Goal: Use online tool/utility

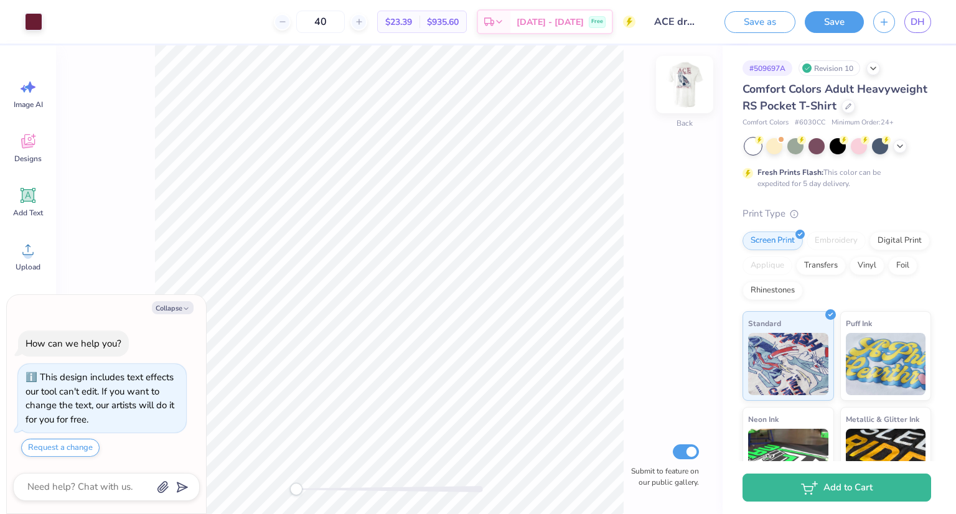
click at [685, 92] on img at bounding box center [685, 85] width 50 height 50
click at [183, 312] on icon "button" at bounding box center [185, 308] width 7 height 7
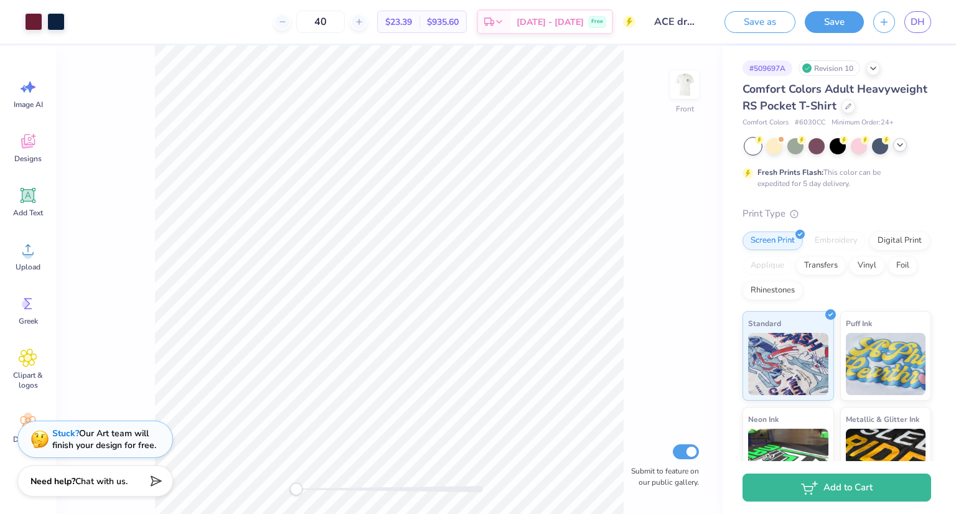
click at [899, 152] on div at bounding box center [900, 145] width 14 height 14
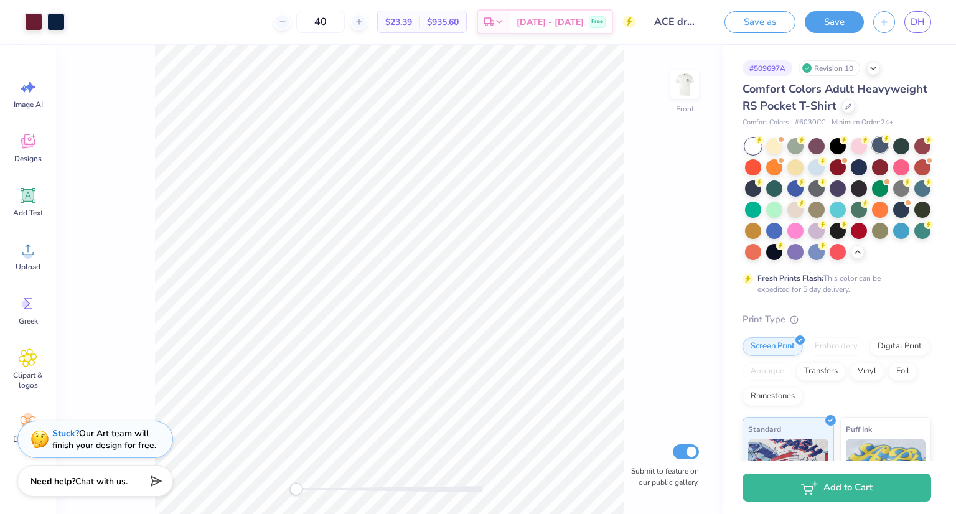
click at [881, 153] on div at bounding box center [880, 145] width 16 height 16
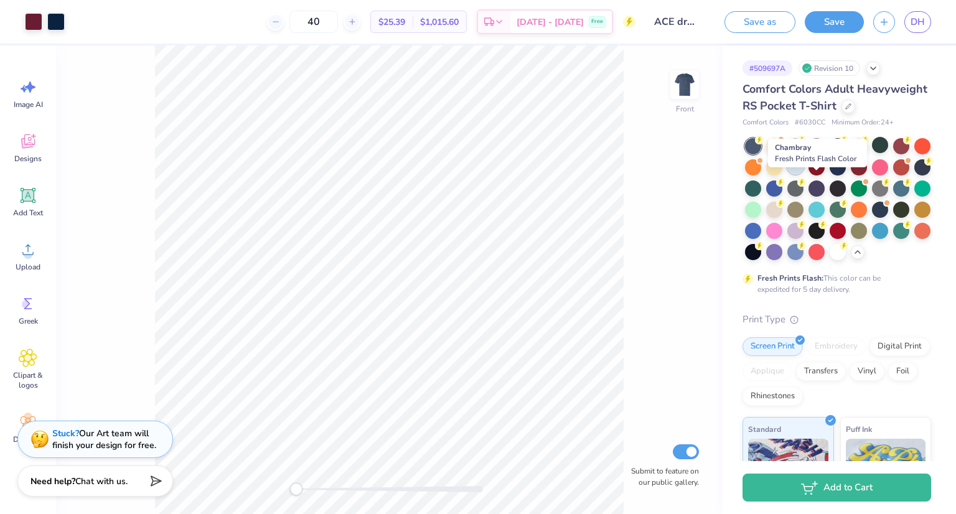
click at [803, 174] on div at bounding box center [795, 166] width 16 height 16
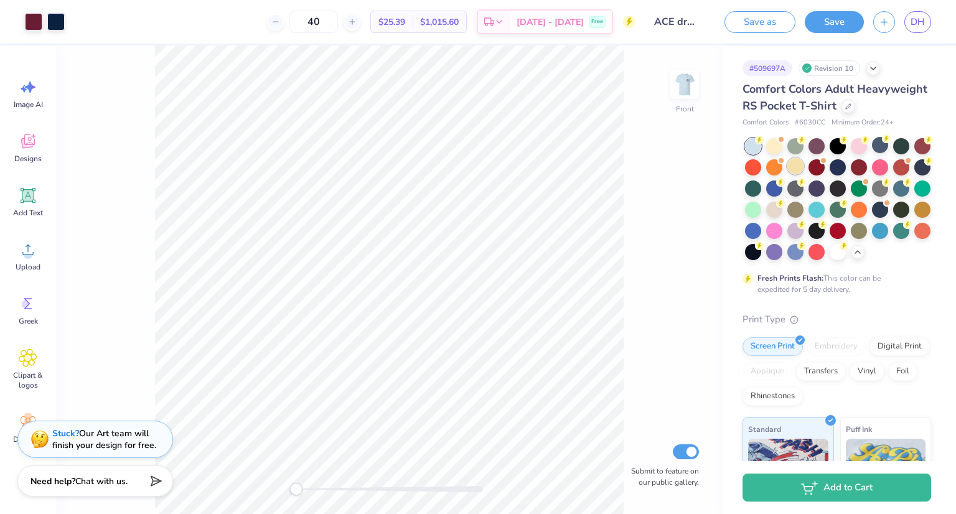
click at [803, 174] on div at bounding box center [795, 166] width 16 height 16
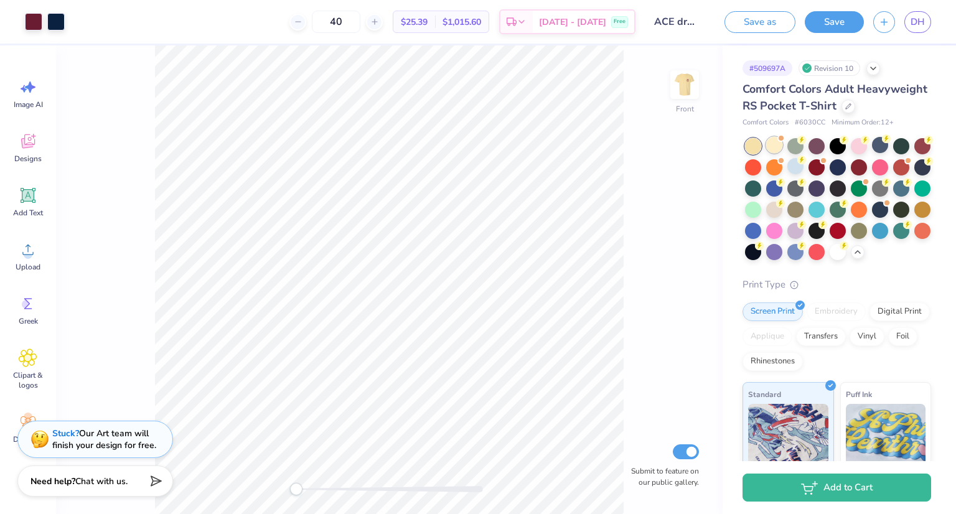
click at [769, 153] on div at bounding box center [774, 145] width 16 height 16
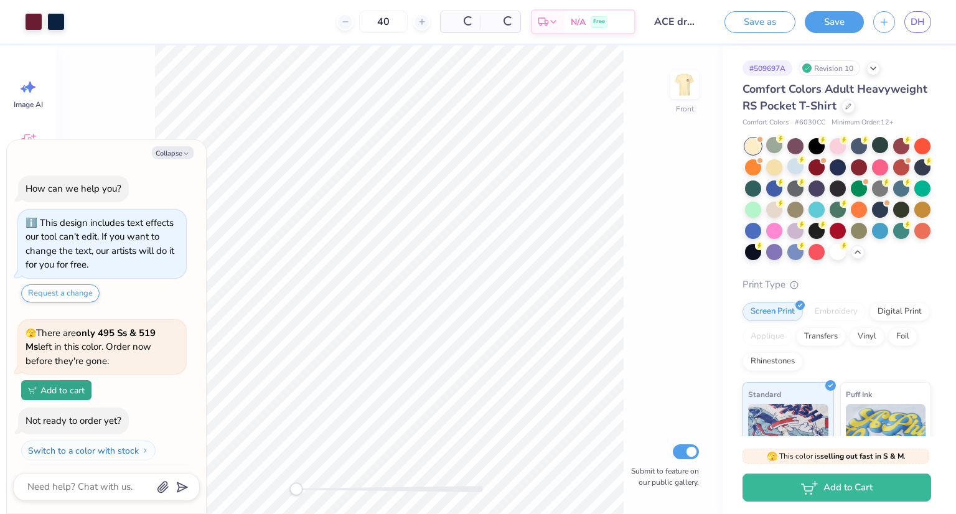
scroll to position [208, 0]
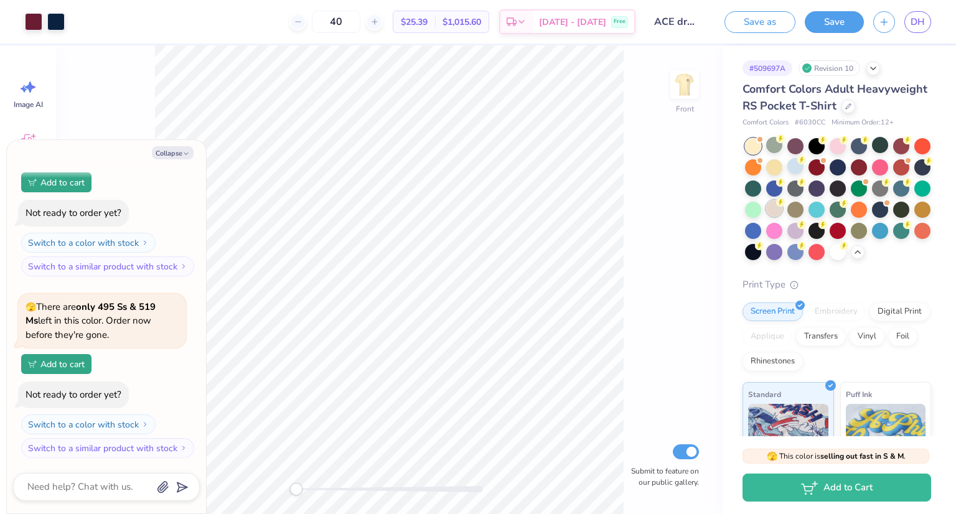
click at [782, 217] on div at bounding box center [774, 208] width 16 height 16
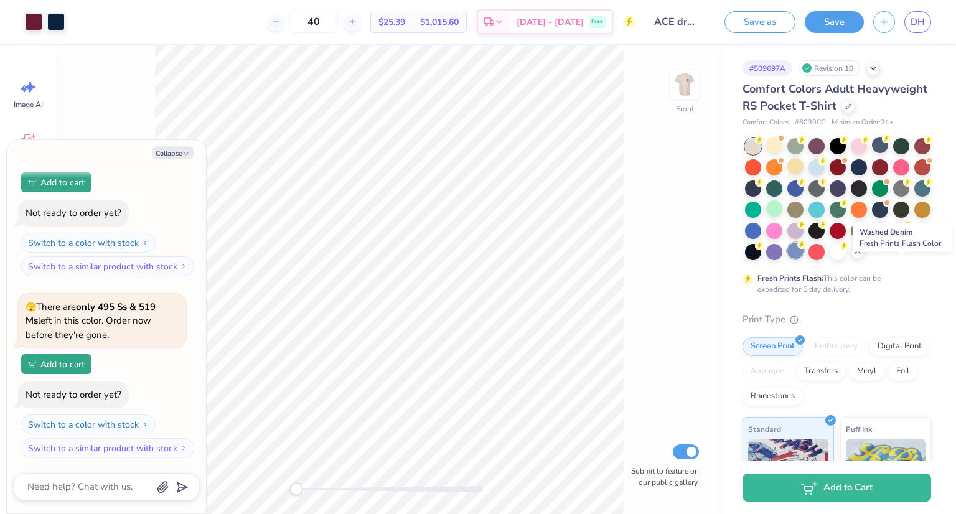
click at [803, 259] on div at bounding box center [795, 251] width 16 height 16
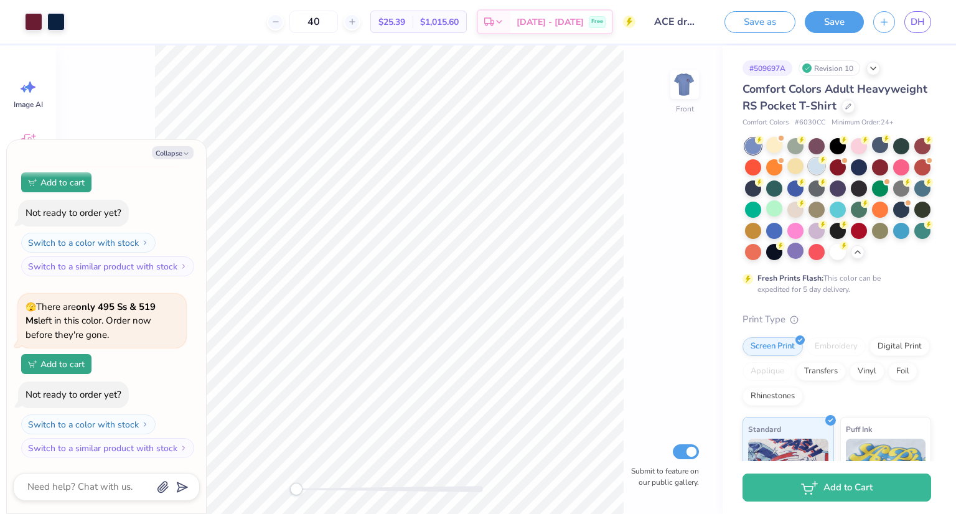
click at [825, 174] on div at bounding box center [816, 166] width 16 height 16
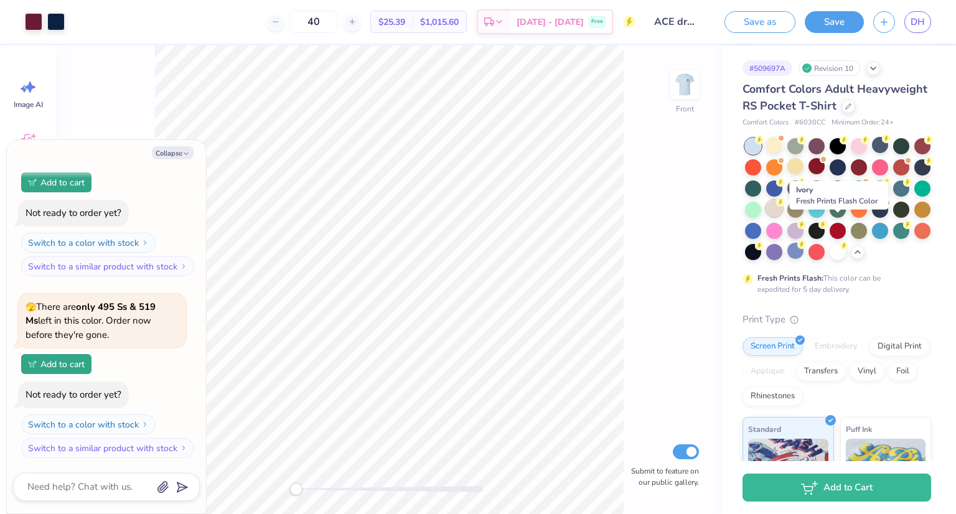
click at [782, 217] on div at bounding box center [774, 208] width 16 height 16
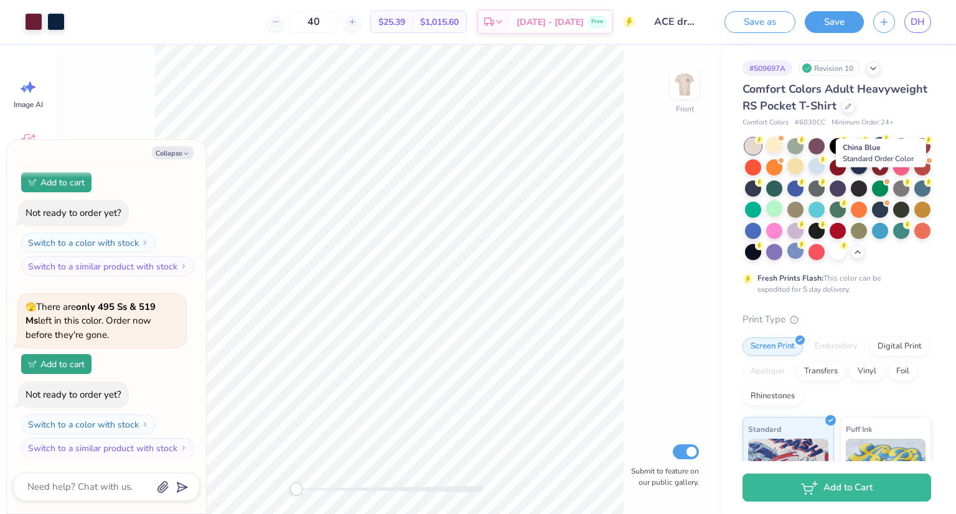
click at [867, 174] on div at bounding box center [859, 166] width 16 height 16
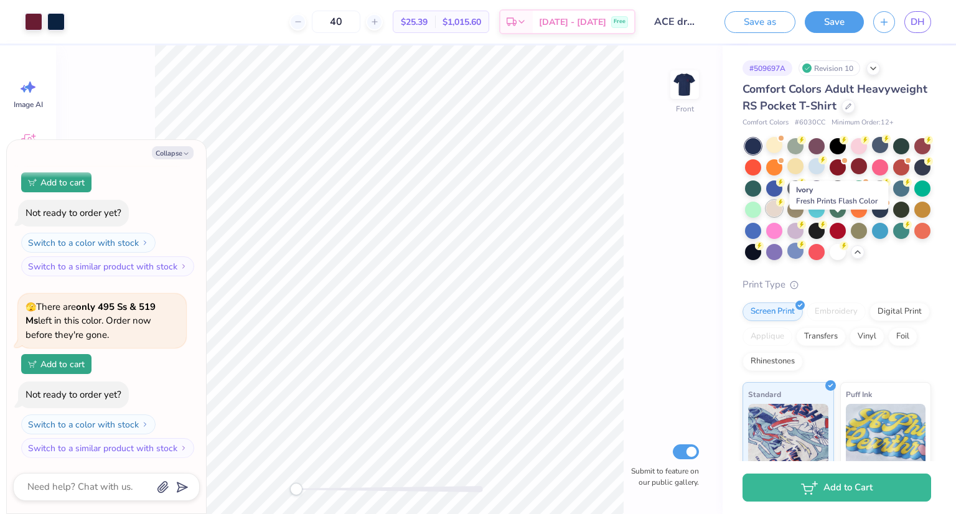
click at [782, 217] on div at bounding box center [774, 208] width 16 height 16
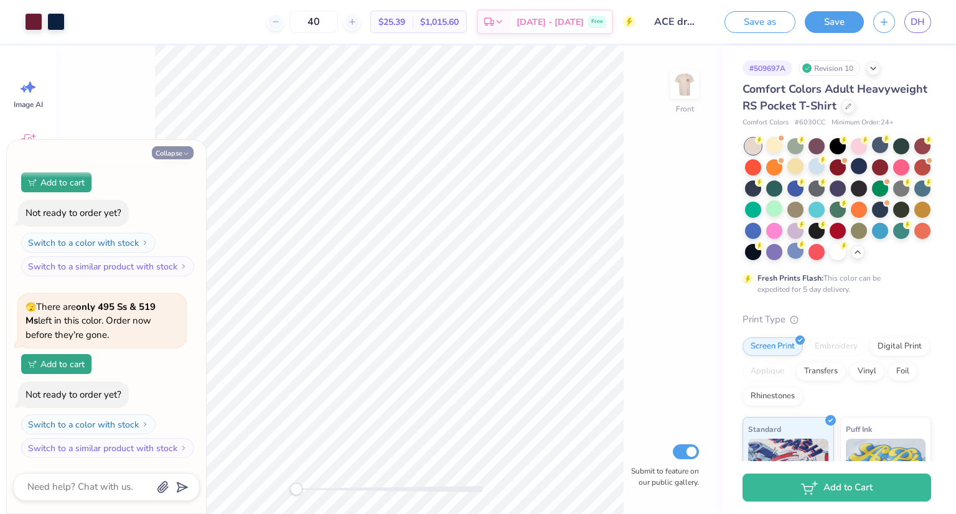
click at [189, 156] on icon "button" at bounding box center [185, 153] width 7 height 7
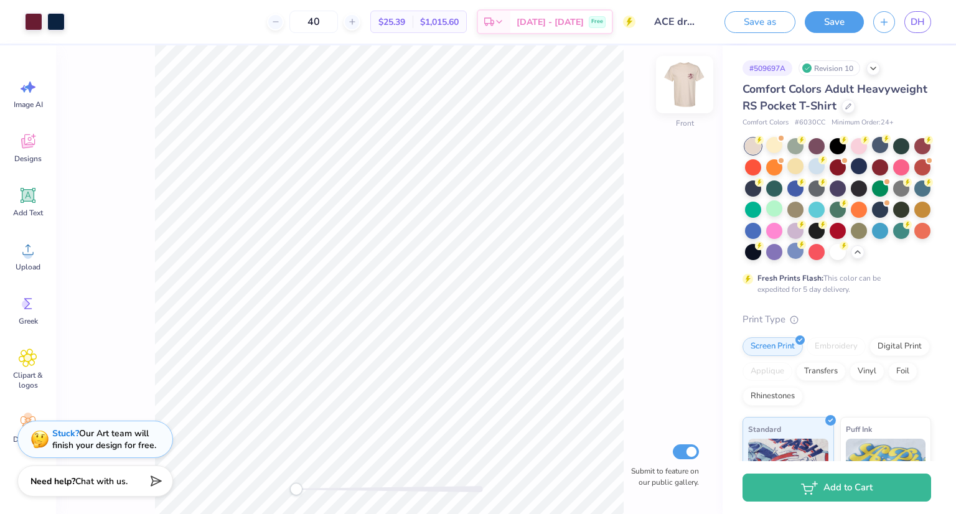
click at [691, 82] on img at bounding box center [685, 85] width 50 height 50
click at [694, 66] on img at bounding box center [685, 85] width 50 height 50
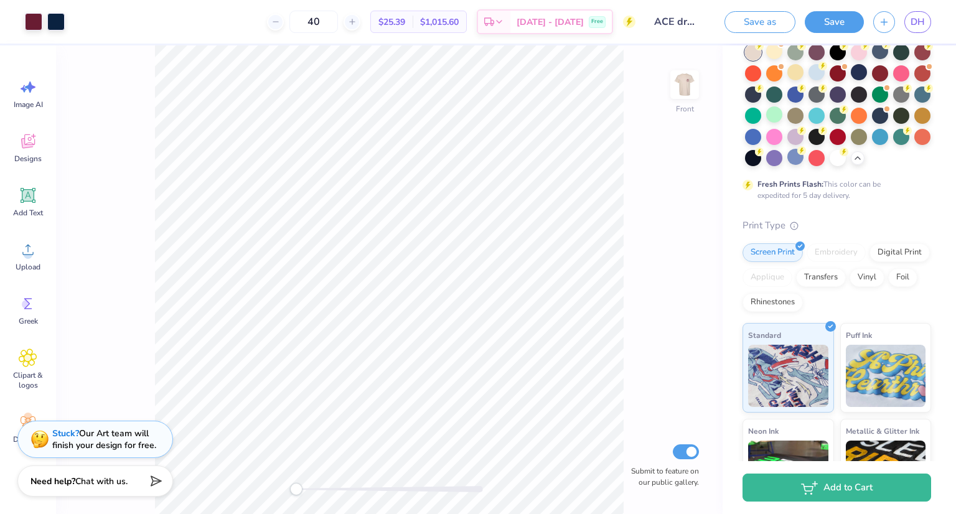
scroll to position [95, 0]
click at [830, 164] on div at bounding box center [838, 156] width 16 height 16
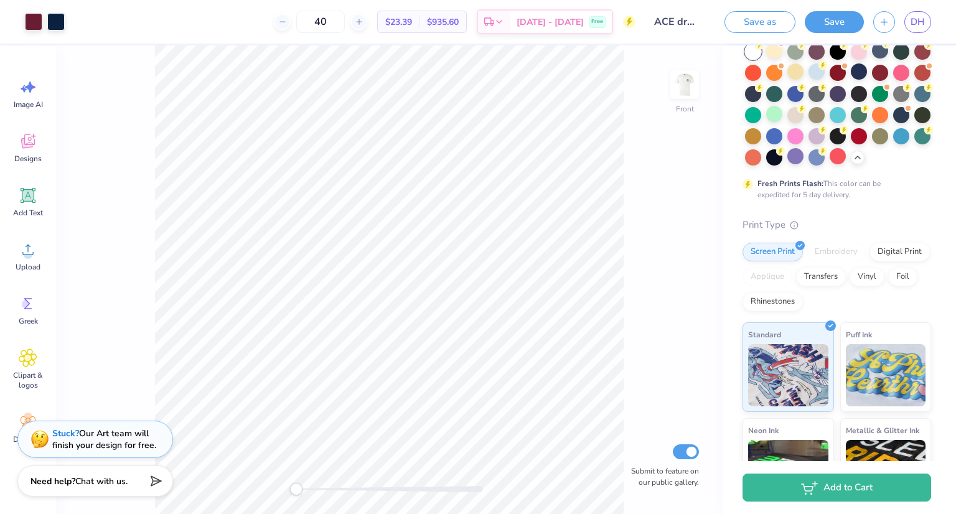
scroll to position [0, 0]
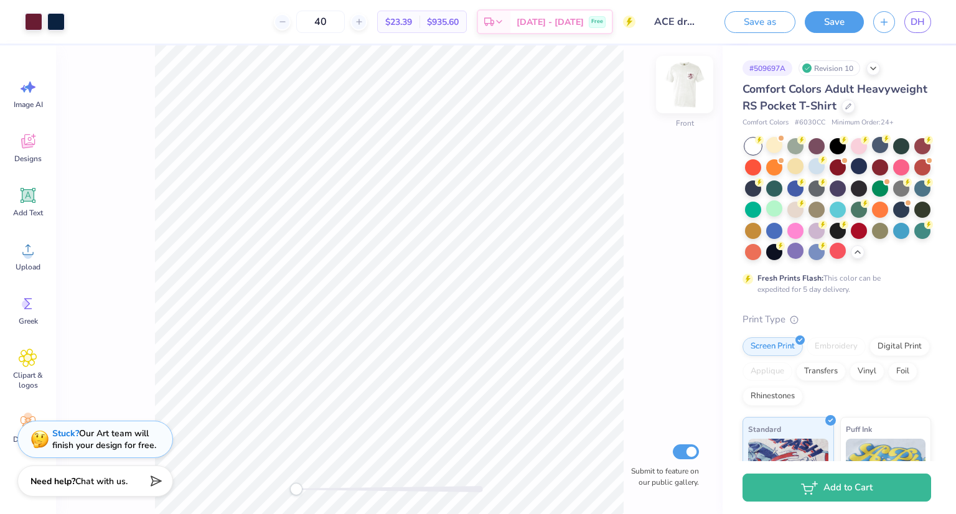
click at [694, 85] on img at bounding box center [685, 85] width 50 height 50
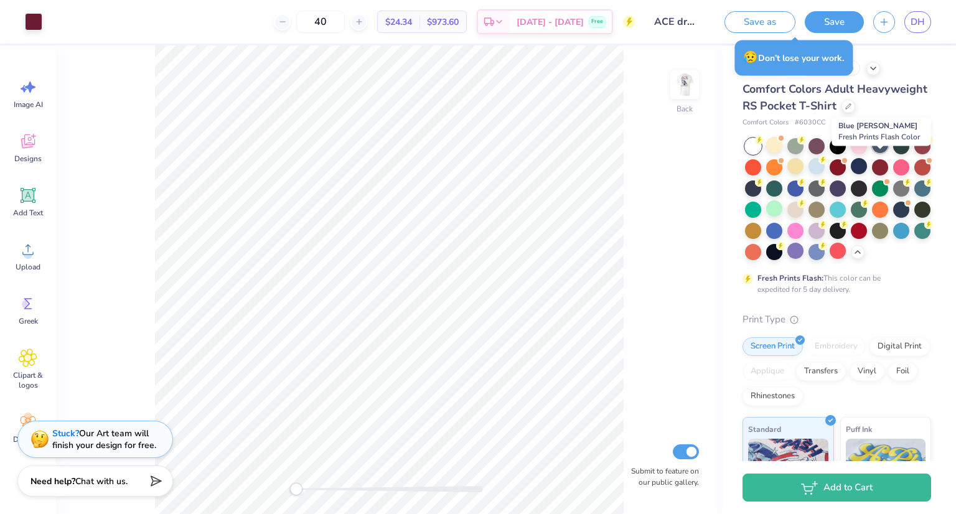
click at [880, 153] on div at bounding box center [880, 145] width 16 height 16
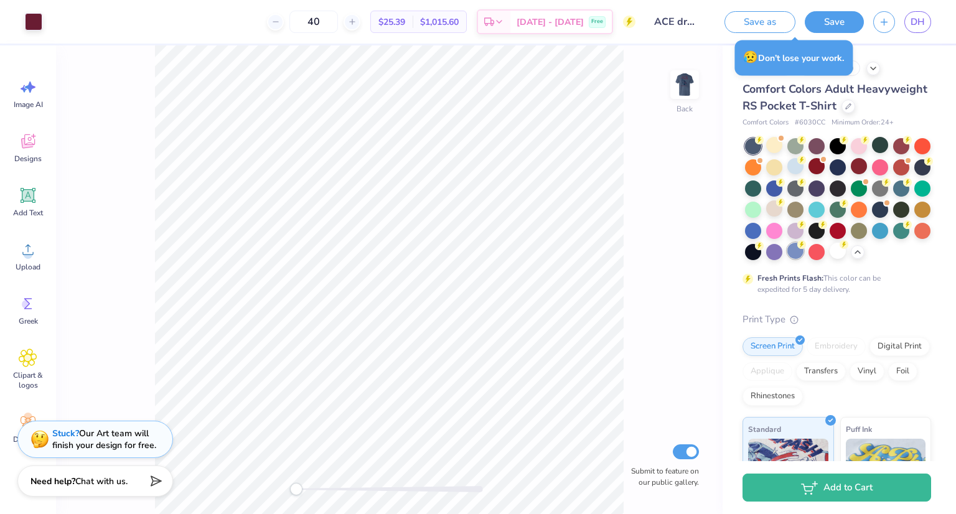
click at [803, 259] on div at bounding box center [795, 251] width 16 height 16
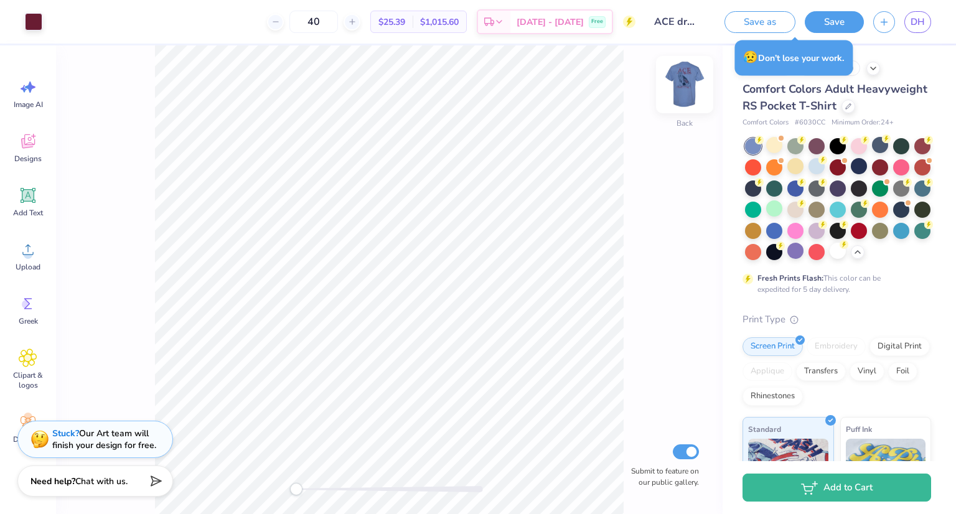
click at [689, 85] on img at bounding box center [685, 85] width 50 height 50
click at [893, 195] on div at bounding box center [901, 187] width 16 height 16
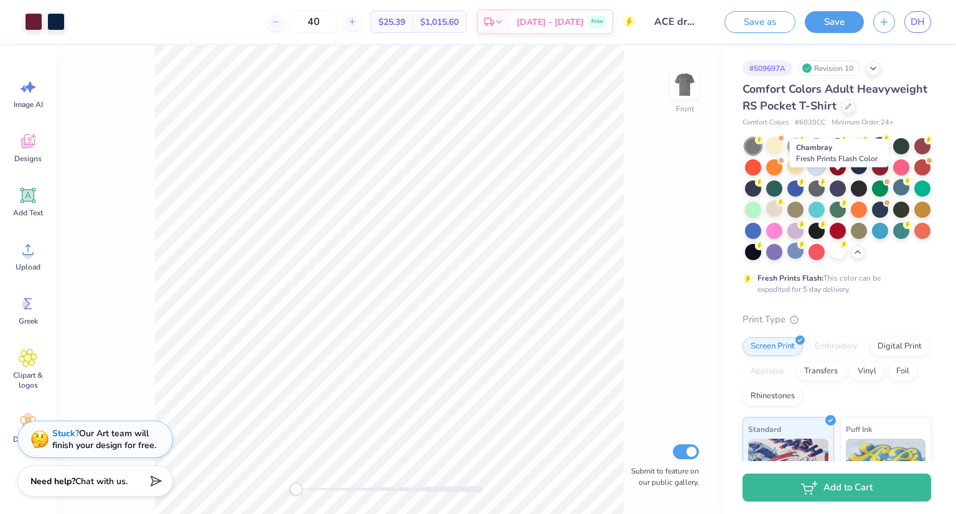
click at [825, 174] on div at bounding box center [816, 166] width 16 height 16
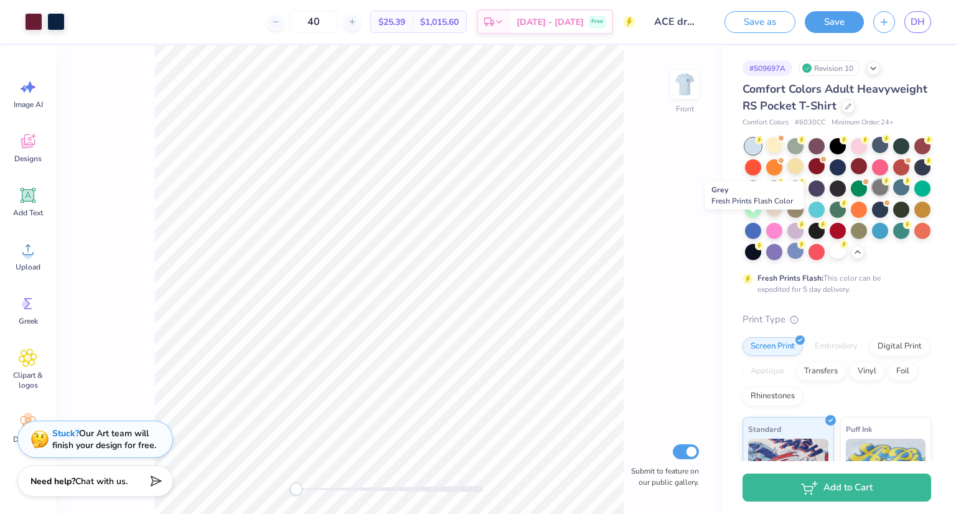
click at [872, 195] on div at bounding box center [880, 187] width 16 height 16
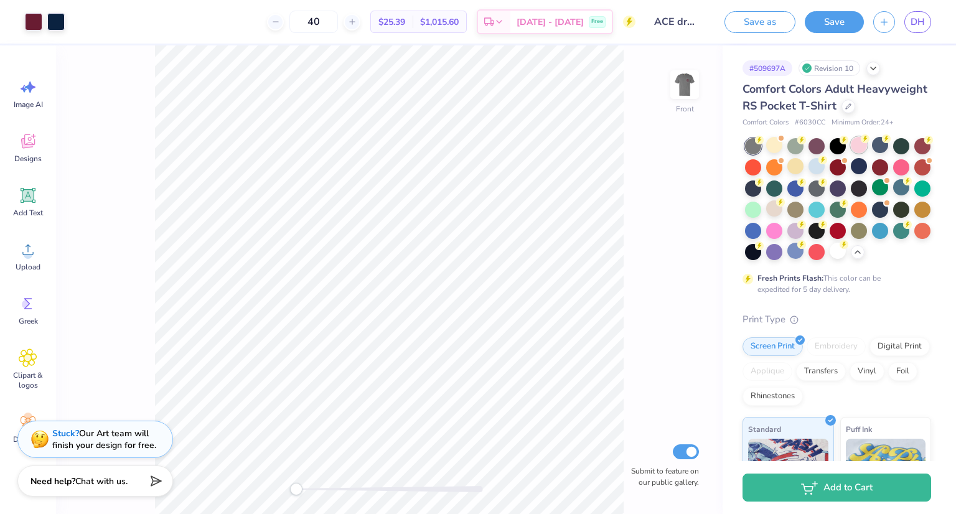
click at [857, 153] on div at bounding box center [859, 145] width 16 height 16
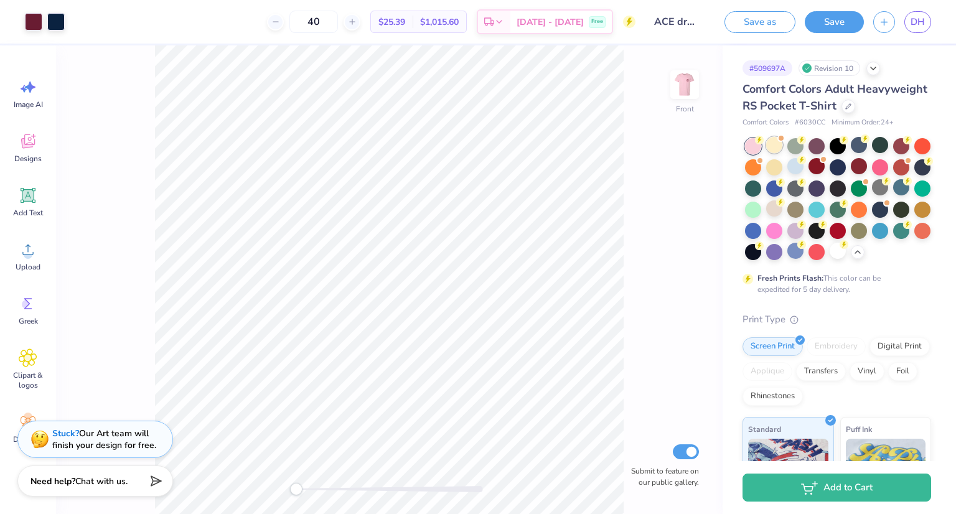
click at [778, 153] on div at bounding box center [774, 145] width 16 height 16
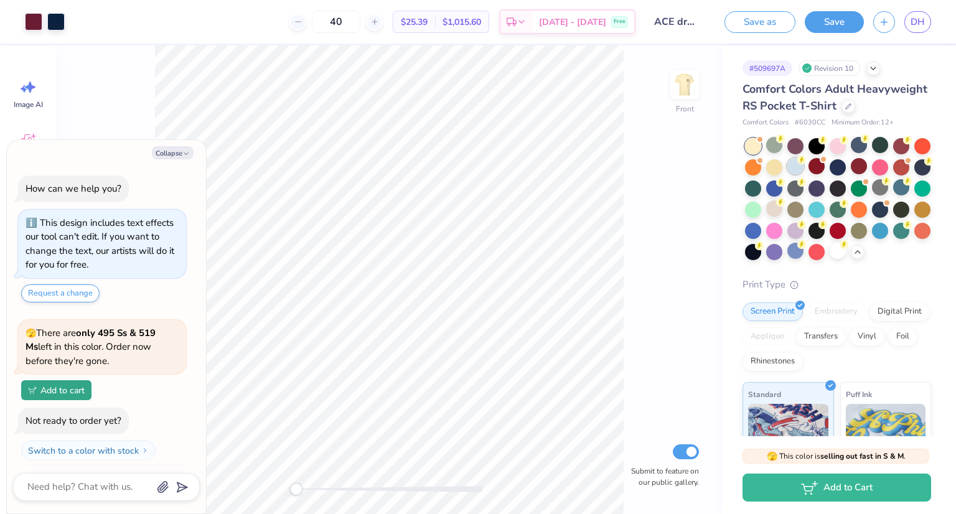
scroll to position [390, 0]
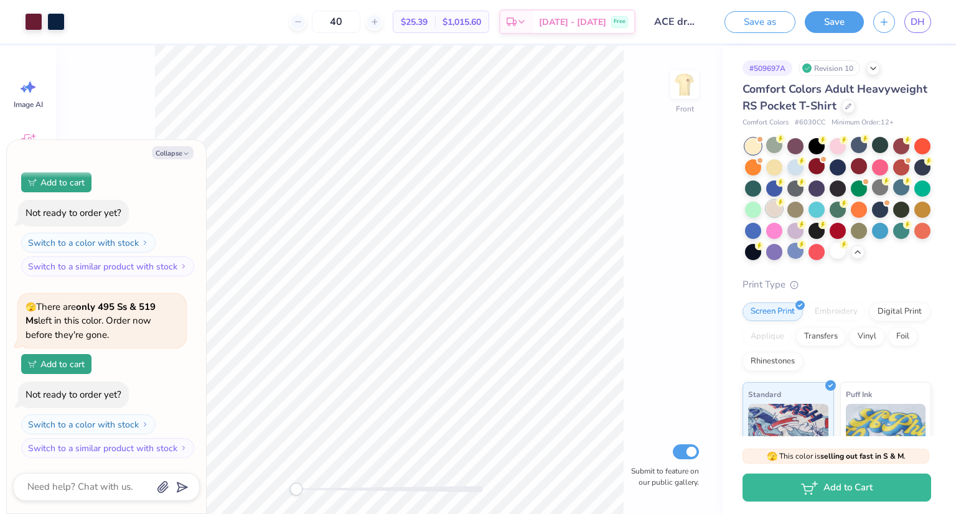
click at [782, 217] on div at bounding box center [774, 208] width 16 height 16
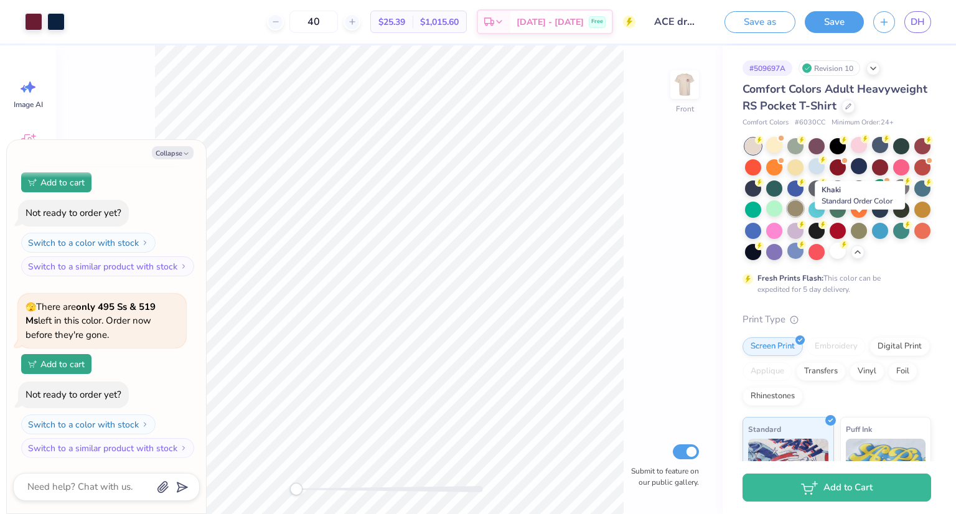
click at [803, 217] on div at bounding box center [795, 208] width 16 height 16
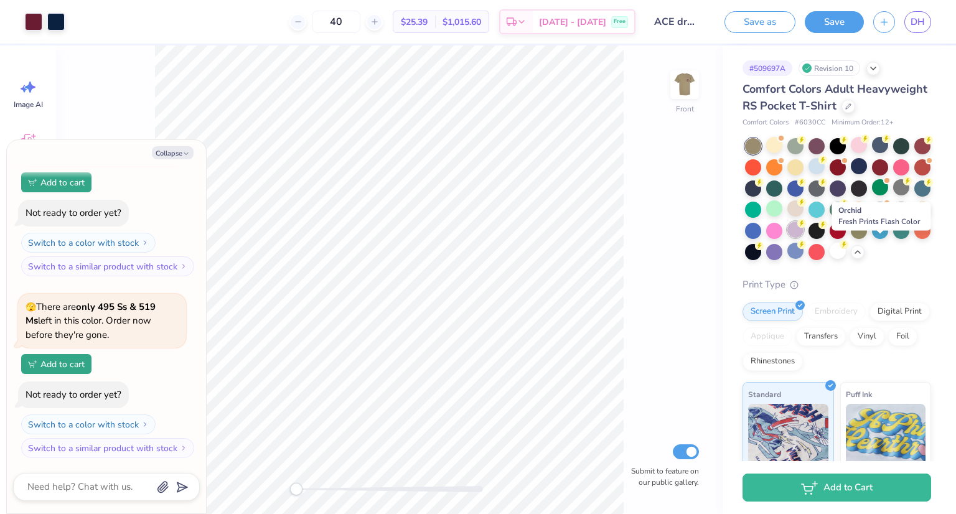
click at [803, 238] on div at bounding box center [795, 230] width 16 height 16
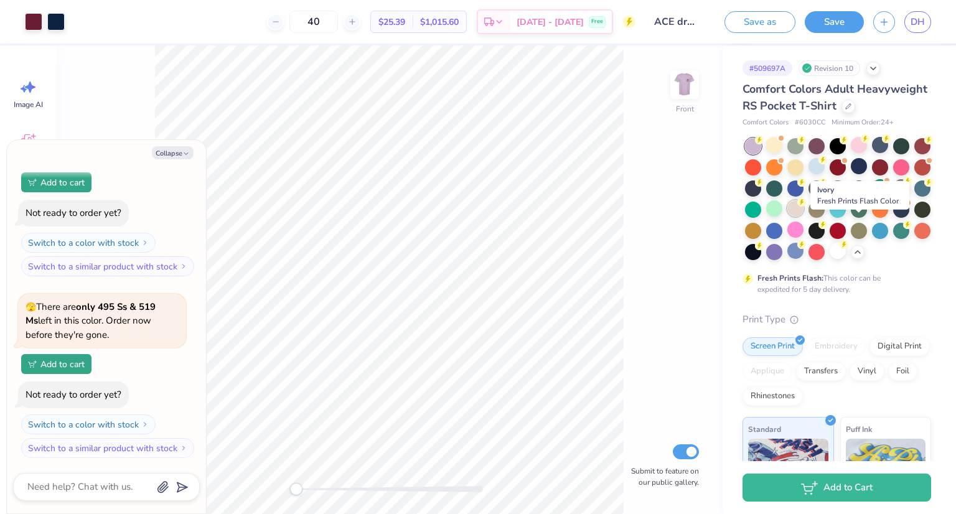
click at [803, 217] on div at bounding box center [795, 208] width 16 height 16
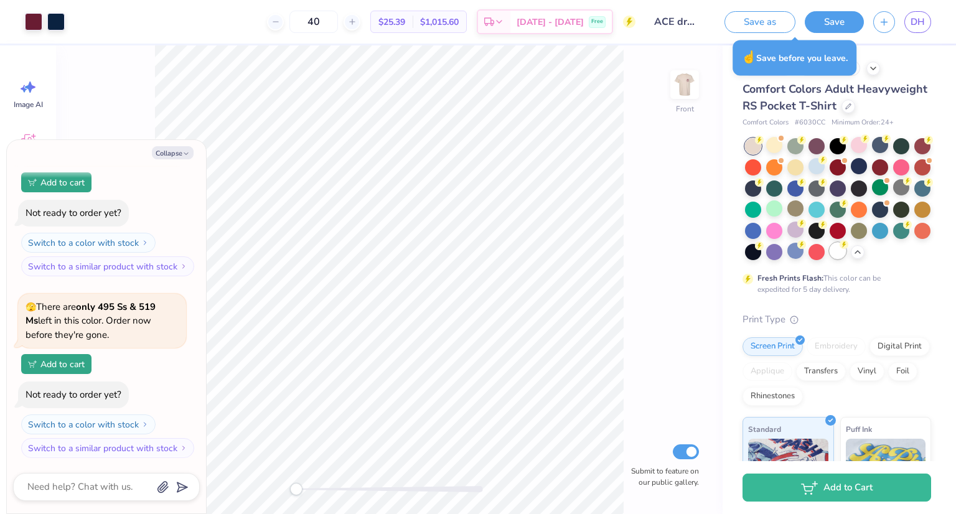
click at [830, 259] on div at bounding box center [838, 251] width 16 height 16
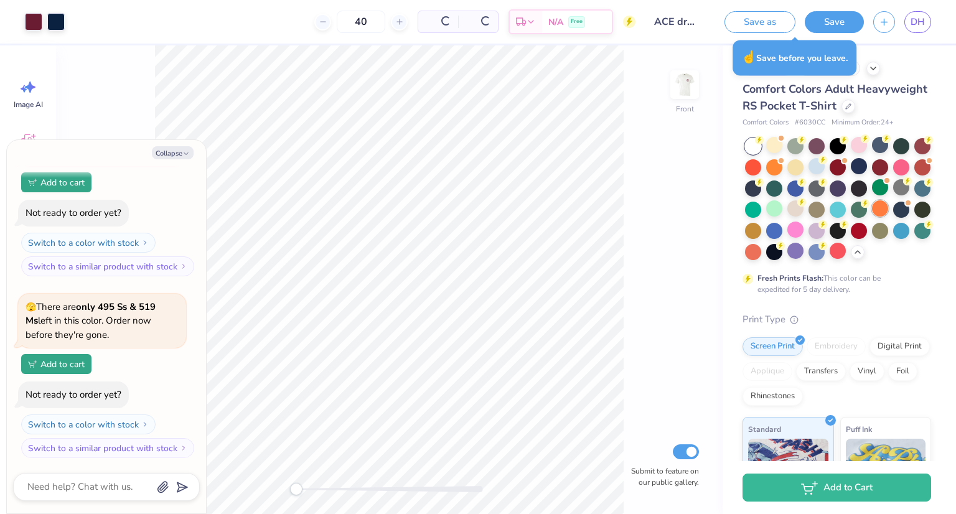
type textarea "x"
